Goal: Information Seeking & Learning: Learn about a topic

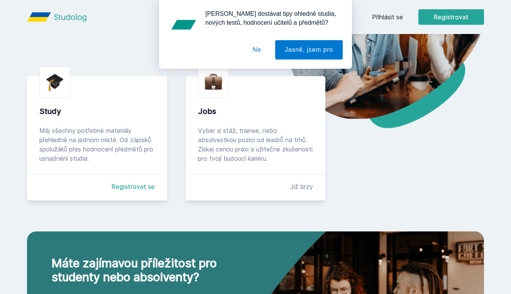
scroll to position [137, 0]
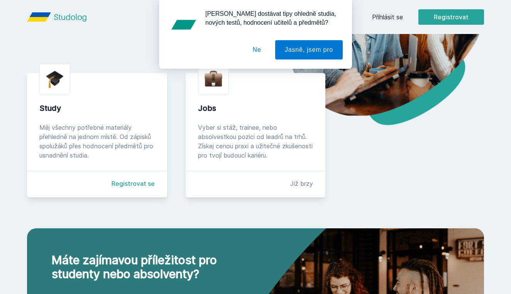
click at [51, 111] on div "Study" at bounding box center [96, 108] width 115 height 11
click at [253, 50] on button "Ne" at bounding box center [257, 49] width 28 height 19
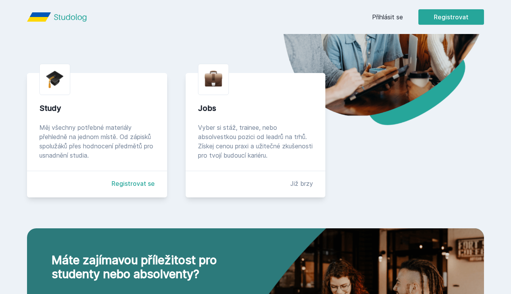
click at [387, 17] on link "Přihlásit se" at bounding box center [387, 16] width 31 height 9
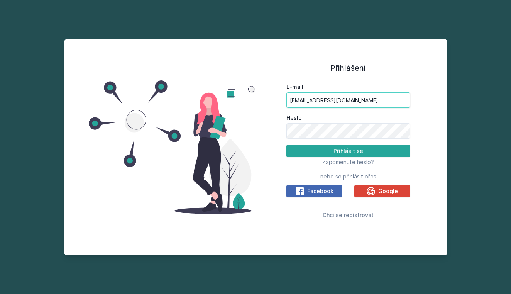
type input "[EMAIL_ADDRESS][DOMAIN_NAME]"
click at [306, 145] on button "Přihlásit se" at bounding box center [349, 151] width 124 height 12
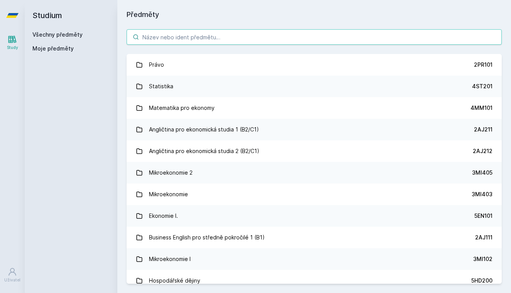
click at [154, 42] on input "search" at bounding box center [314, 36] width 375 height 15
type input "s"
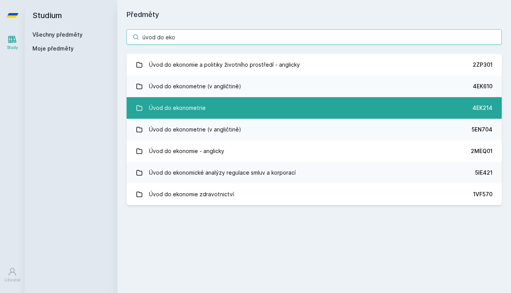
type input "úvod do eko"
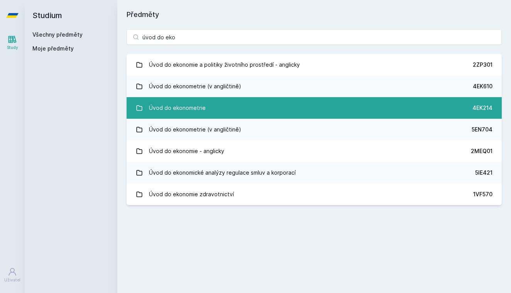
click at [158, 109] on div "Úvod do ekonometrie" at bounding box center [177, 107] width 57 height 15
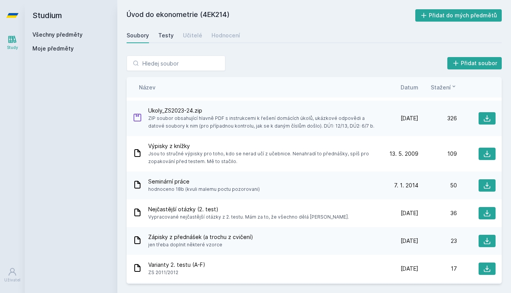
click at [170, 39] on div "Testy" at bounding box center [165, 36] width 15 height 8
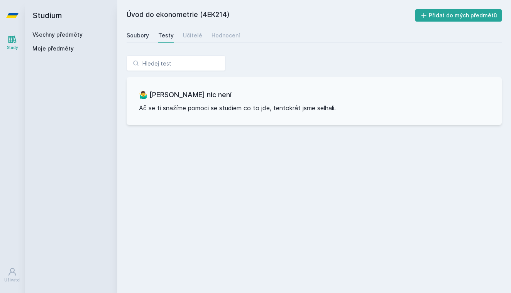
click at [139, 34] on div "Soubory" at bounding box center [138, 36] width 22 height 8
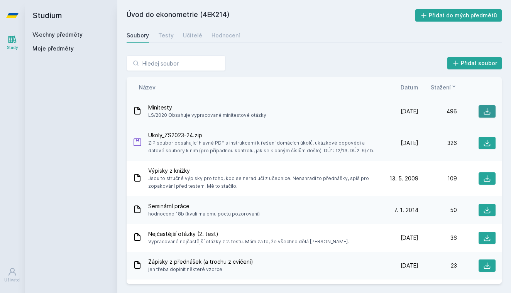
click at [483, 107] on button at bounding box center [487, 111] width 17 height 12
